Goal: Information Seeking & Learning: Learn about a topic

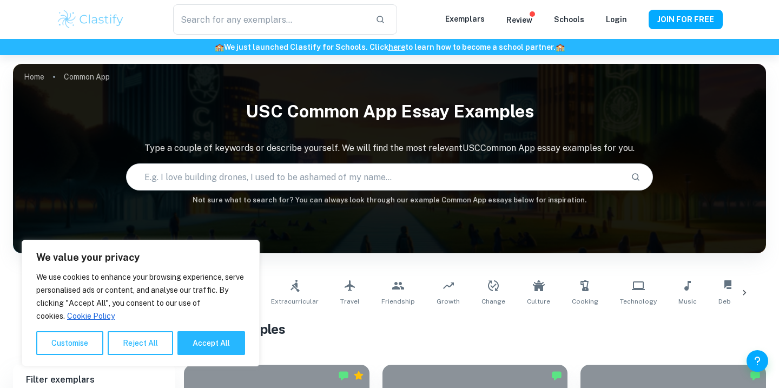
click at [201, 344] on button "Accept All" at bounding box center [211, 343] width 68 height 24
checkbox input "true"
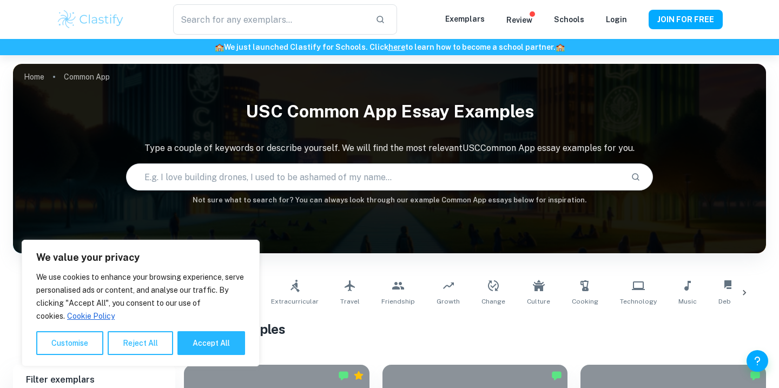
checkbox input "true"
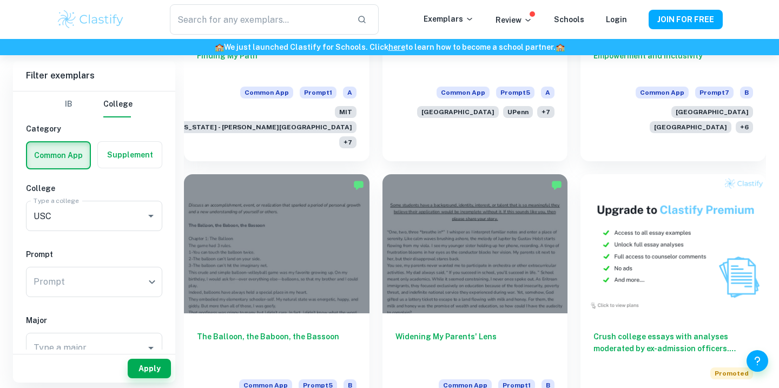
scroll to position [614, 0]
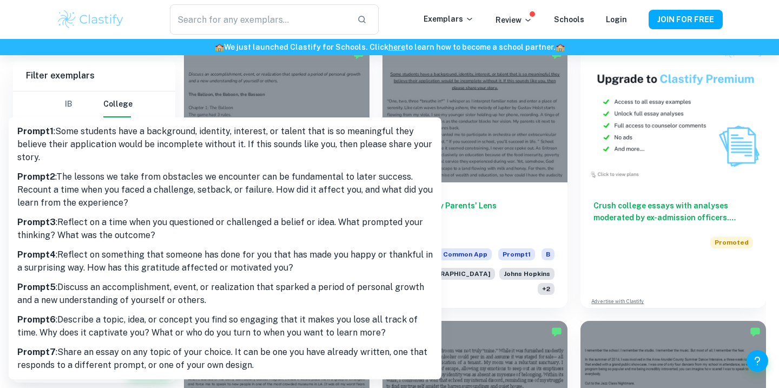
click at [110, 186] on p "Prompt 2 : The lessons we take from obstacles we encounter can be fundamental t…" at bounding box center [225, 189] width 416 height 39
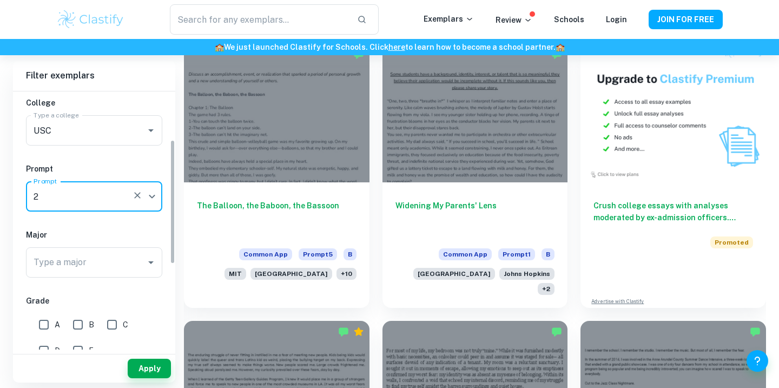
scroll to position [101, 0]
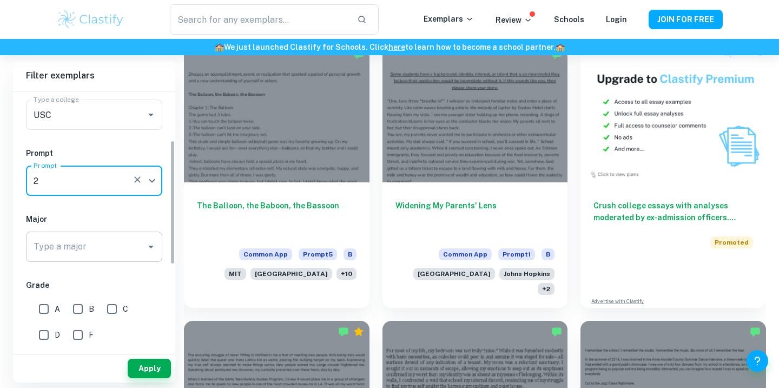
click at [63, 249] on input "Type a major" at bounding box center [86, 246] width 110 height 21
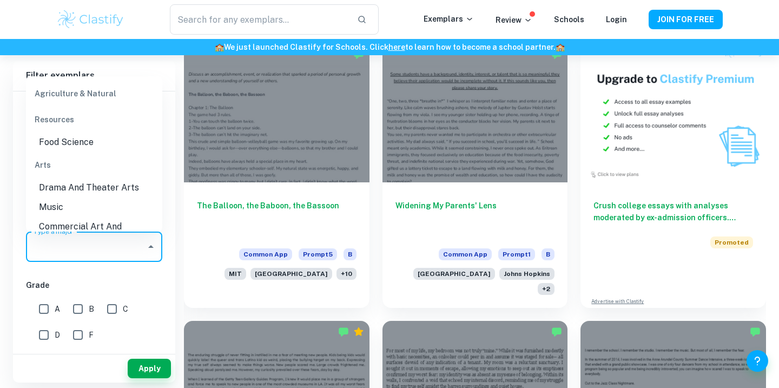
click at [100, 280] on h6 "Grade" at bounding box center [94, 285] width 136 height 12
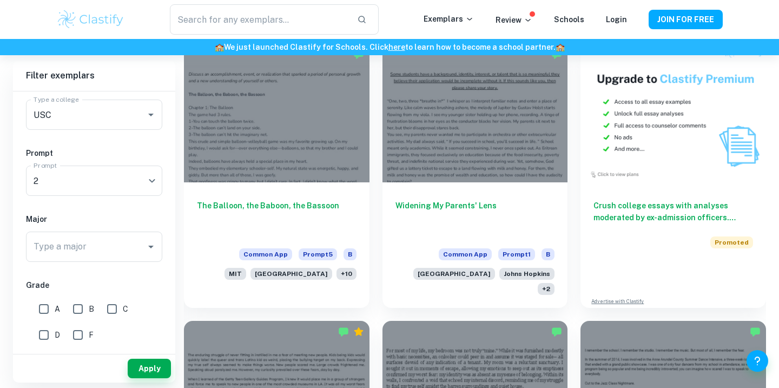
scroll to position [249, 0]
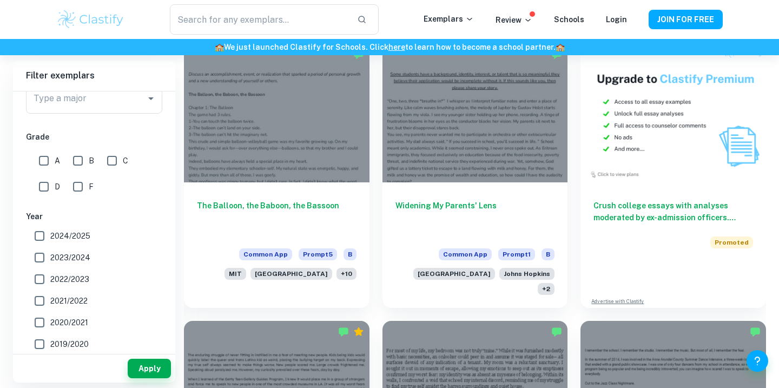
click at [44, 160] on input "A" at bounding box center [44, 161] width 22 height 22
checkbox input "true"
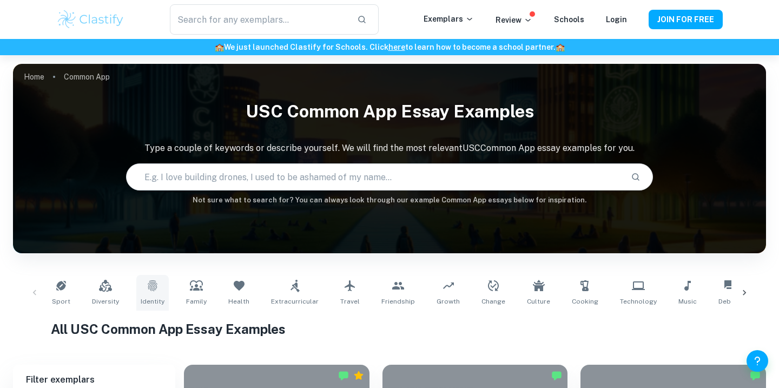
scroll to position [273, 0]
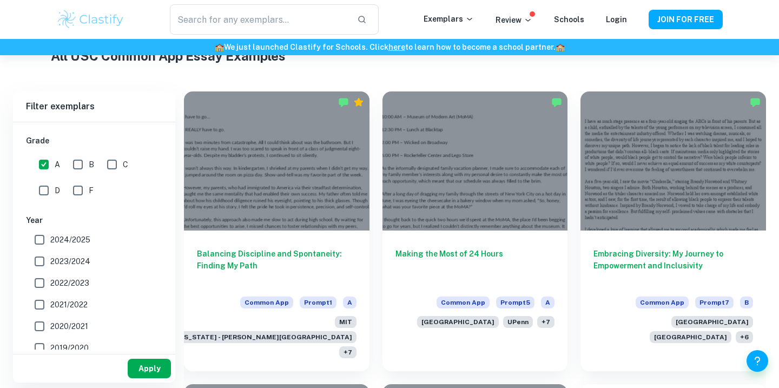
click at [151, 367] on button "Apply" at bounding box center [149, 368] width 43 height 19
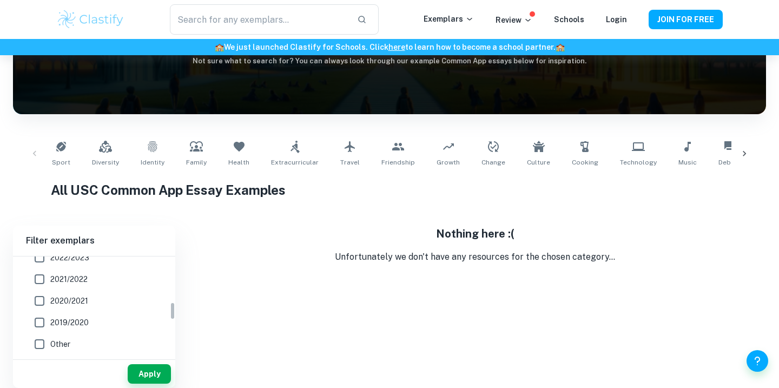
scroll to position [0, 0]
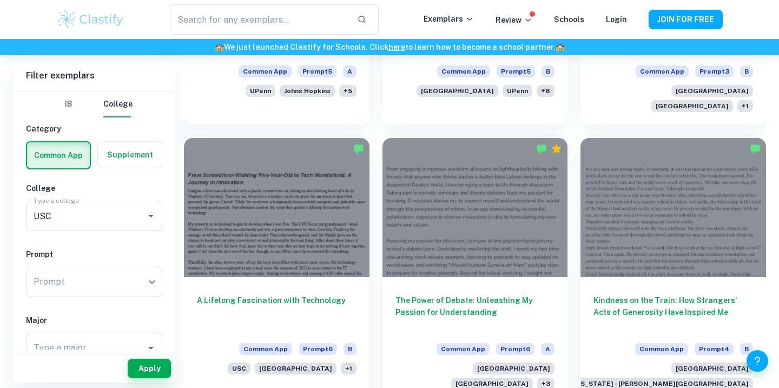
scroll to position [1340, 0]
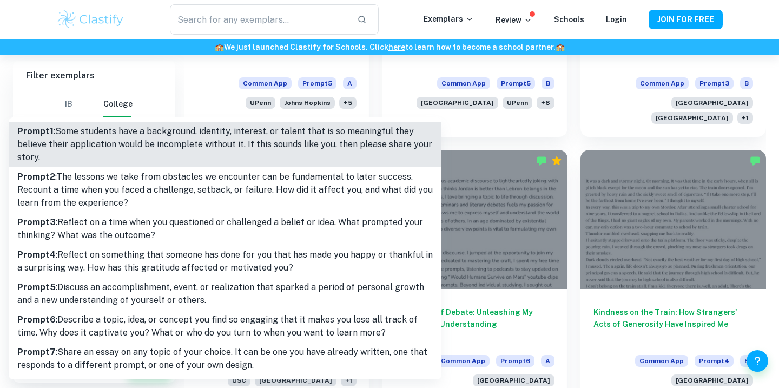
click at [702, 200] on div at bounding box center [389, 194] width 779 height 388
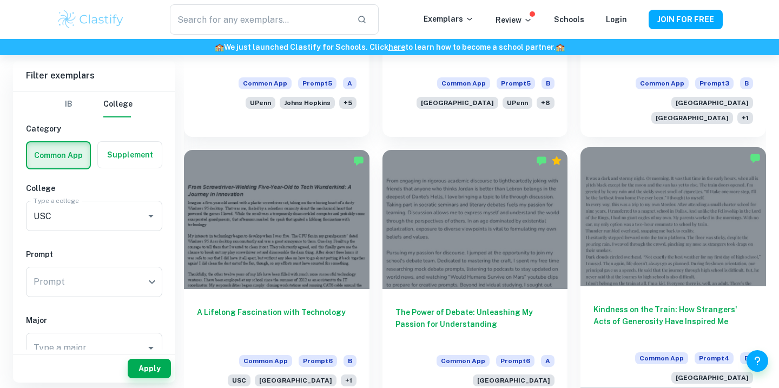
click at [642, 304] on h6 "Kindness on the Train: How Strangers' Acts of Generosity Have Inspired Me" at bounding box center [674, 322] width 160 height 36
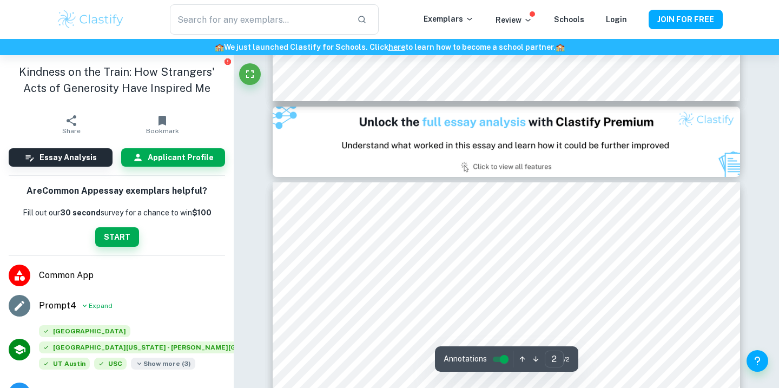
type input "1"
